Goal: Task Accomplishment & Management: Complete application form

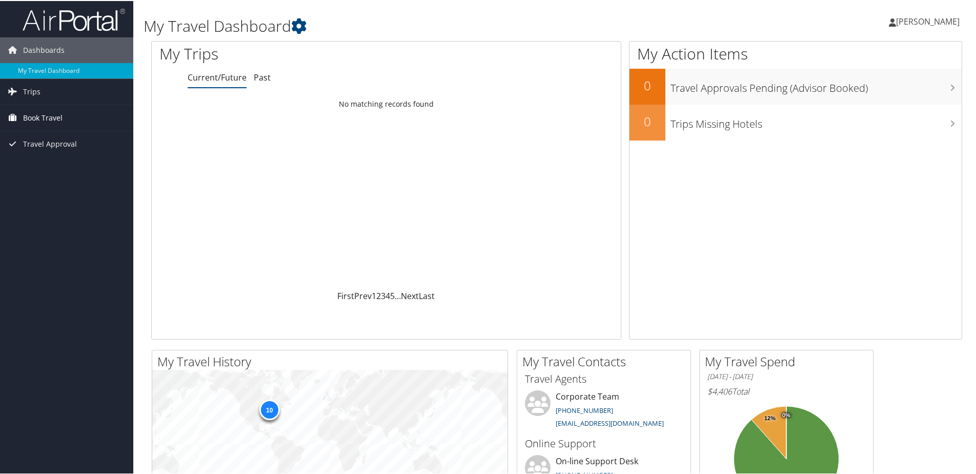
click at [36, 125] on span "Book Travel" at bounding box center [42, 117] width 39 height 26
click at [42, 137] on link "Agent Booking Request" at bounding box center [66, 137] width 133 height 15
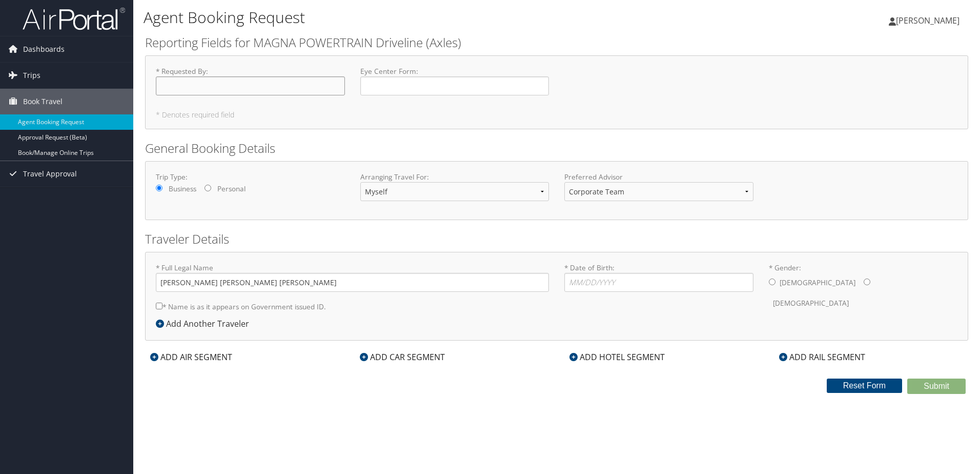
click at [252, 79] on input "* Requested By : Required" at bounding box center [250, 85] width 189 height 19
type input "[PERSON_NAME]"
type input "07/25/1996"
click at [160, 307] on input "* Name is as it appears on Government issued ID." at bounding box center [159, 305] width 7 height 7
checkbox input "true"
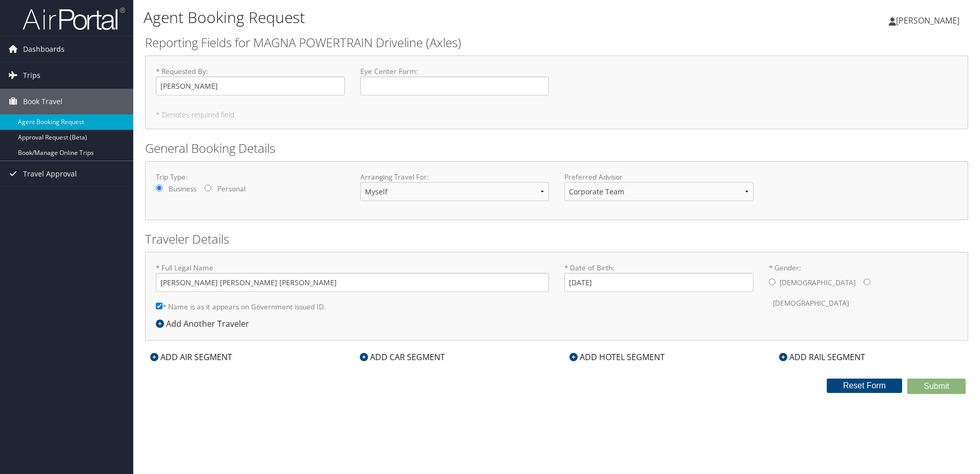
click at [772, 282] on input "* Gender: Male Female" at bounding box center [772, 281] width 7 height 7
radio input "true"
click at [606, 354] on div "ADD HOTEL SEGMENT" at bounding box center [617, 357] width 106 height 12
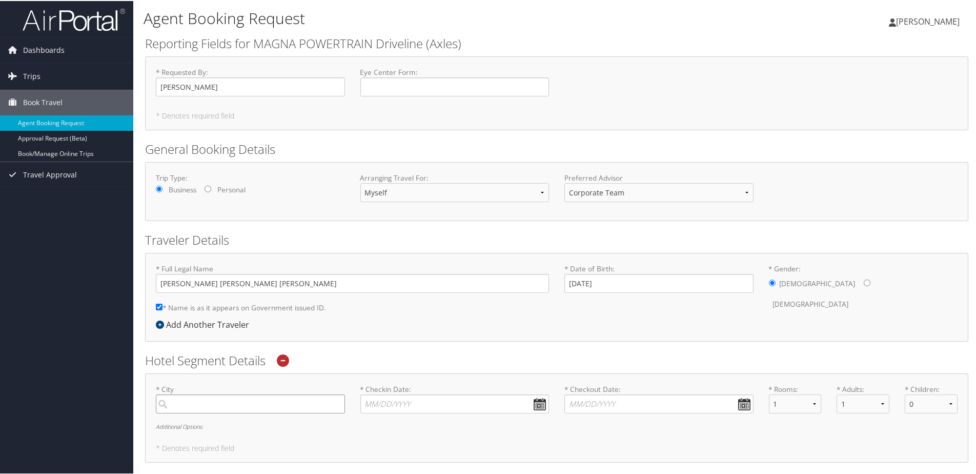
click at [302, 397] on input "search" at bounding box center [250, 402] width 189 height 19
click at [743, 453] on div "* City Required * Checkin Date: Dates must be valid * Checkout Date: Dates must…" at bounding box center [556, 416] width 823 height 89
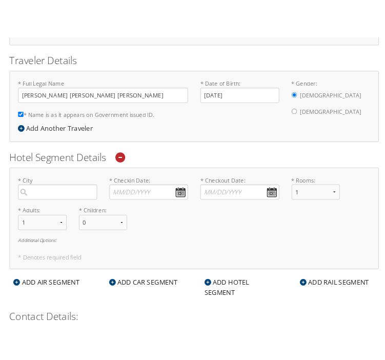
scroll to position [156, 0]
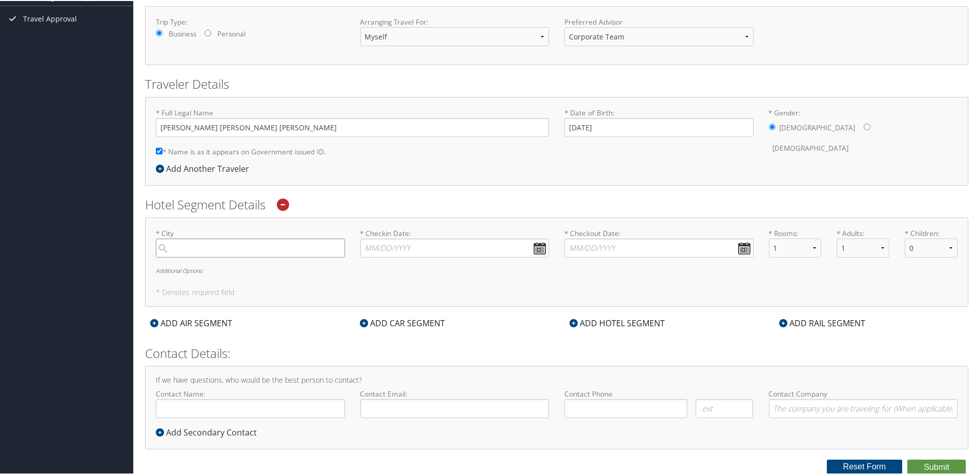
click at [301, 242] on input "search" at bounding box center [250, 246] width 189 height 19
type input "M"
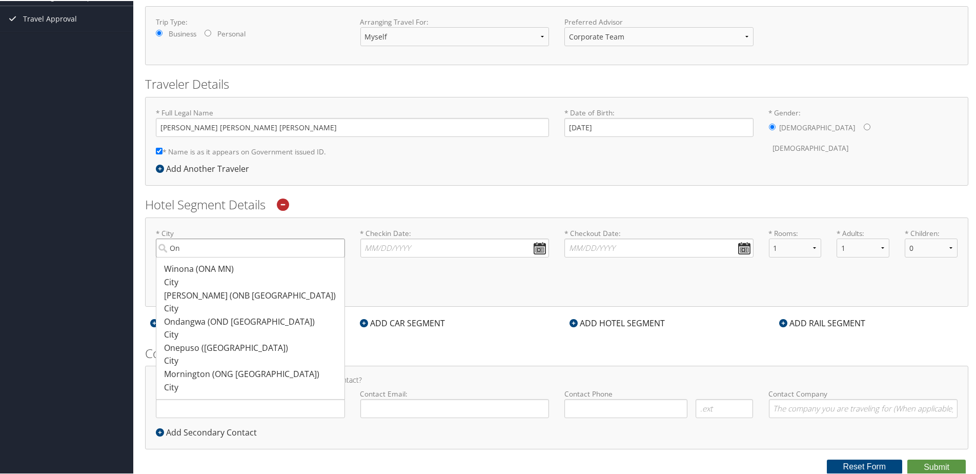
type input "O"
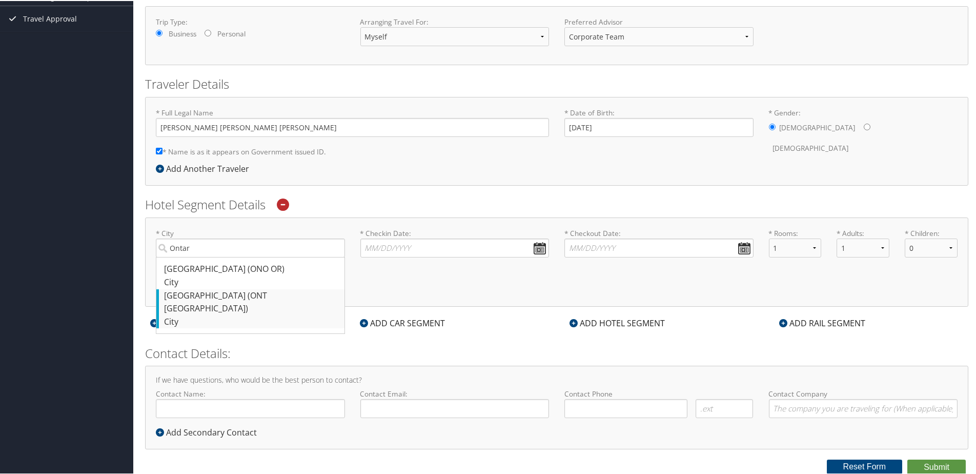
click at [235, 314] on div "City" at bounding box center [251, 320] width 175 height 13
click at [235, 256] on input "Ontar" at bounding box center [250, 246] width 189 height 19
type input "Ontario"
click at [393, 245] on input "* Checkin Date: Dates must be valid" at bounding box center [454, 246] width 189 height 19
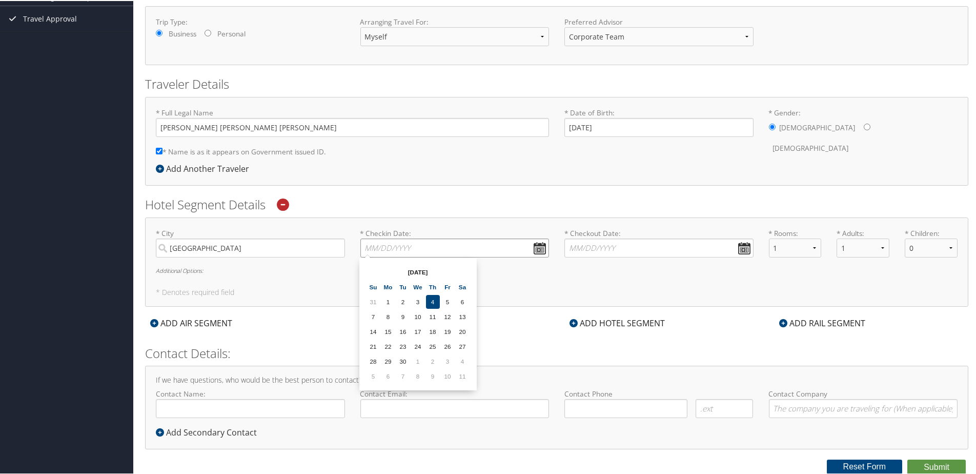
click at [541, 244] on input "* Checkin Date: Dates must be valid" at bounding box center [454, 246] width 189 height 19
click at [420, 343] on td "24" at bounding box center [418, 345] width 14 height 14
click at [369, 244] on input "09/24/2025" at bounding box center [454, 246] width 189 height 19
click at [382, 246] on input "11/24/2025" at bounding box center [454, 246] width 189 height 19
click at [398, 246] on input "11/5/2025" at bounding box center [454, 246] width 189 height 19
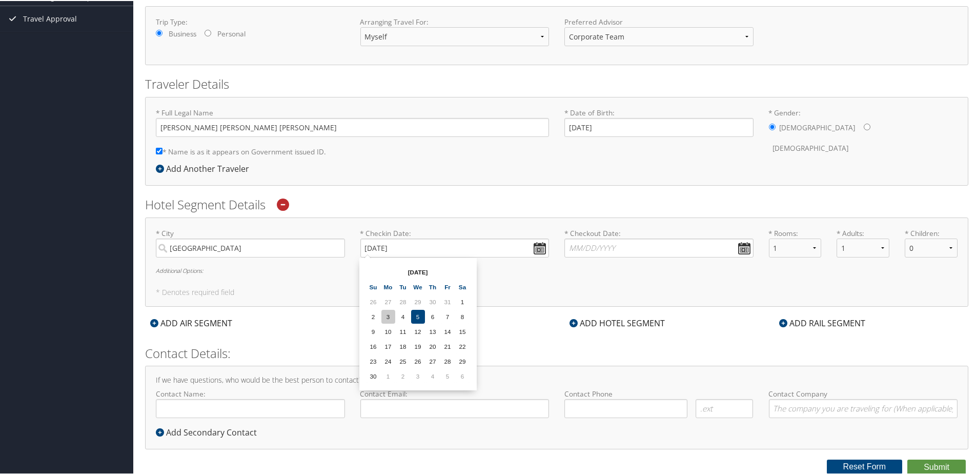
click at [387, 316] on td "3" at bounding box center [388, 316] width 14 height 14
type input "11/03/2025"
click at [746, 249] on input "* Checkout Date: Dates must be valid" at bounding box center [658, 246] width 189 height 19
type input "11/06/2025"
click at [928, 246] on select "0 1 2 3 4 5" at bounding box center [931, 246] width 53 height 19
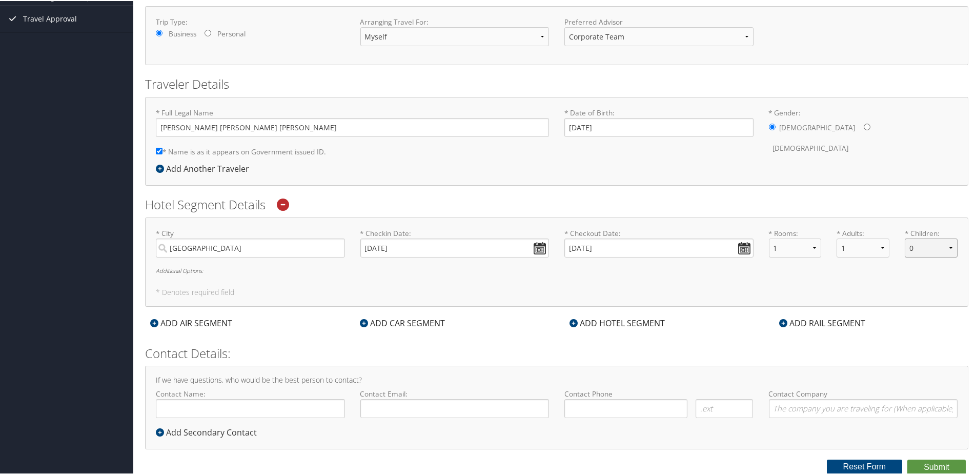
click at [928, 246] on select "0 1 2 3 4 5" at bounding box center [931, 246] width 53 height 19
click at [816, 290] on h5 "* Denotes required field" at bounding box center [557, 291] width 802 height 7
click at [502, 340] on form "Reporting Fields for MAGNA POWERTRAIN Driveline (Axles) * Requested By : Eric R…" at bounding box center [556, 176] width 823 height 596
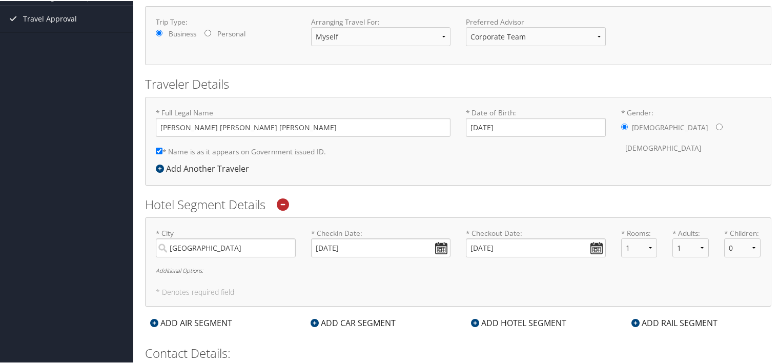
click at [468, 170] on div "* Full Legal Name Eric Michael Townsend Rickabaugh * Name is as it appears on G…" at bounding box center [458, 140] width 626 height 89
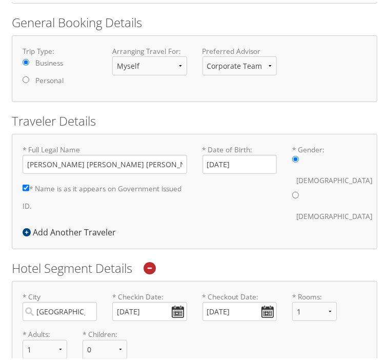
click at [176, 257] on h2 "Hotel Segment Details" at bounding box center [195, 265] width 366 height 17
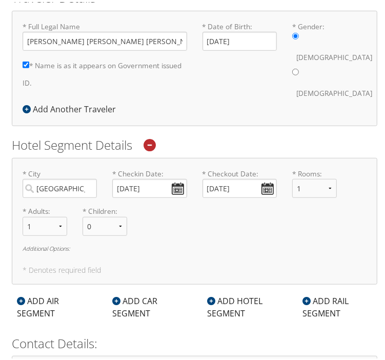
scroll to position [367, 0]
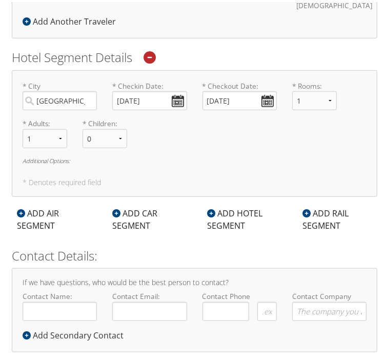
click at [115, 207] on icon at bounding box center [116, 211] width 8 height 8
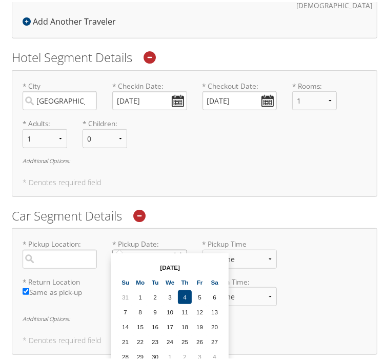
click at [176, 249] on input "* Pickup Date: Dates must be valid" at bounding box center [149, 257] width 74 height 19
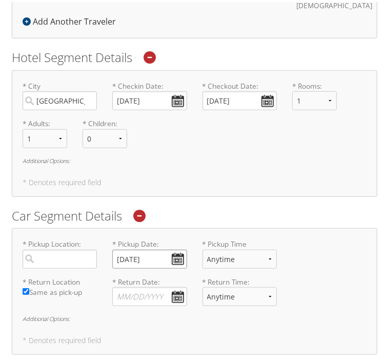
type input "11/03/2025"
click at [222, 248] on select "Anytime 12:00 AM 1:00 AM 2:00 AM 3:00 AM 4:00 AM 5:00 AM 6:00 AM 7:00 AM 8:00 A…" at bounding box center [240, 257] width 74 height 19
select select "5:00 PM"
click at [203, 248] on select "Anytime 12:00 AM 1:00 AM 2:00 AM 3:00 AM 4:00 AM 5:00 AM 6:00 AM 7:00 AM 8:00 A…" at bounding box center [240, 257] width 74 height 19
click at [188, 179] on div "Confirm Removal Cancel Confirm Hotel Segment Details * City Ontario Required * …" at bounding box center [195, 200] width 366 height 306
